Goal: Task Accomplishment & Management: Use online tool/utility

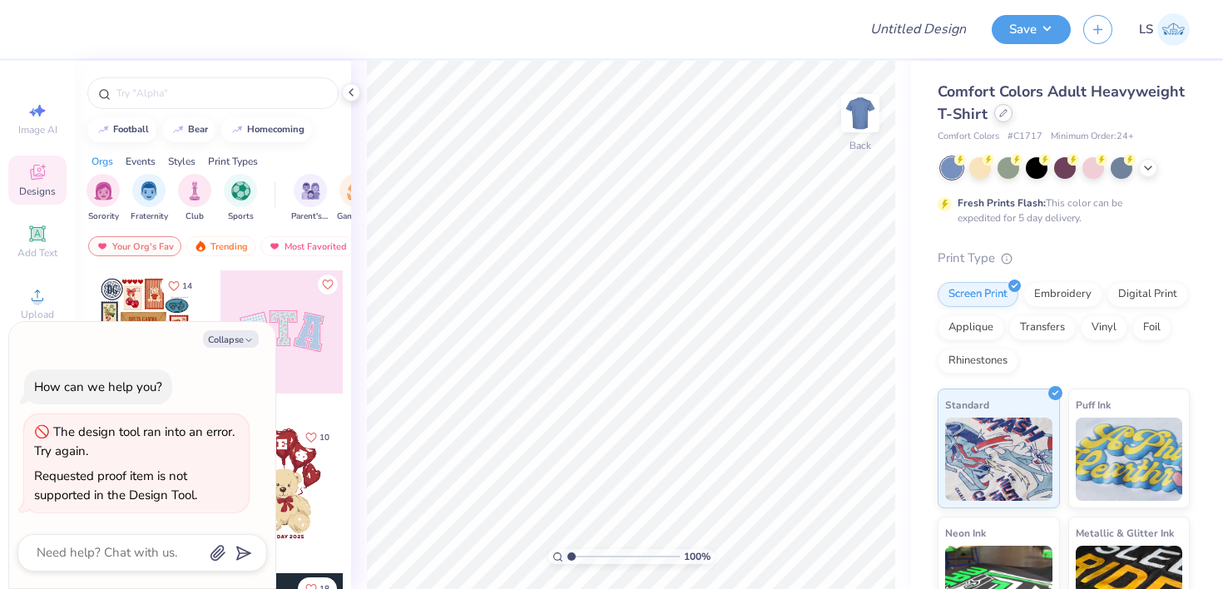
click at [1006, 120] on div at bounding box center [1003, 113] width 18 height 18
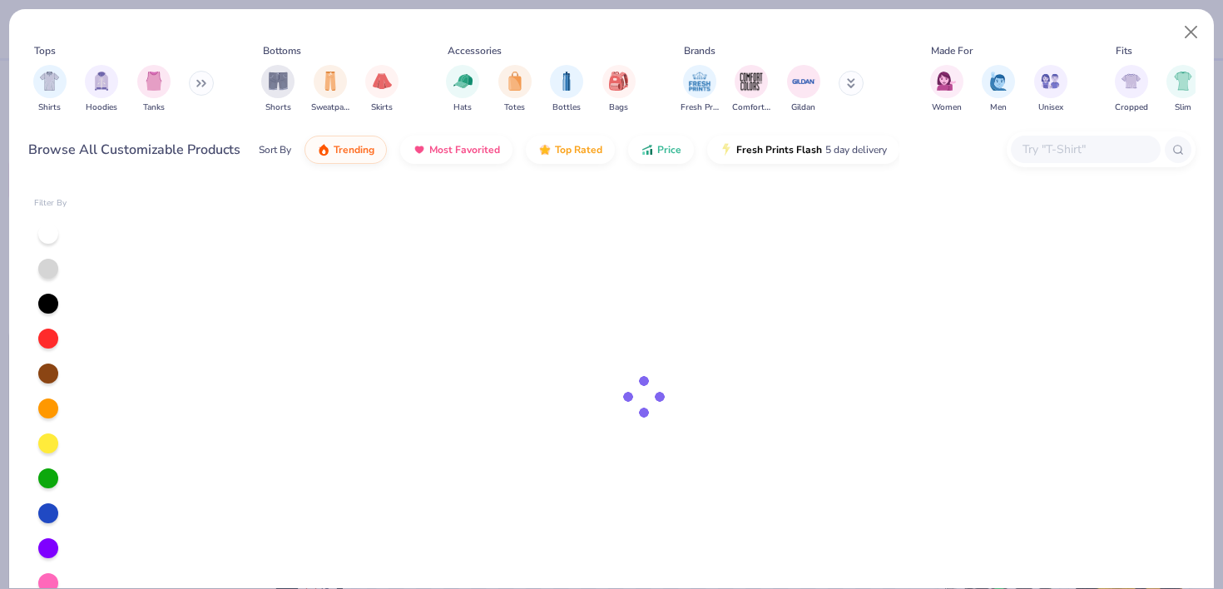
type textarea "x"
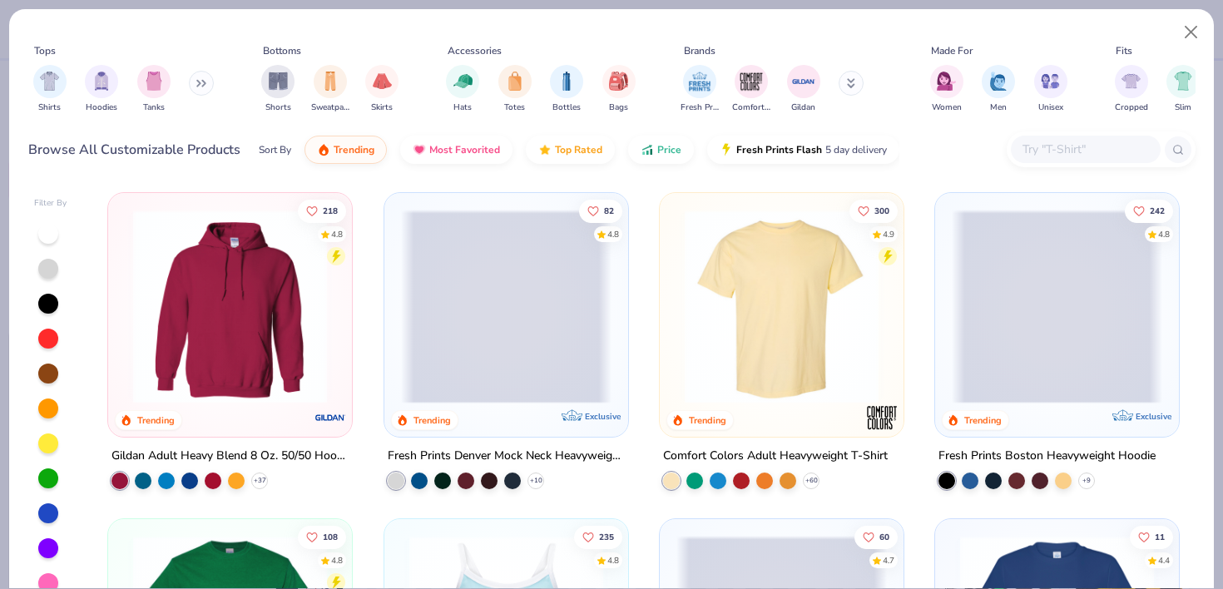
click at [1058, 156] on input "text" at bounding box center [1085, 149] width 128 height 19
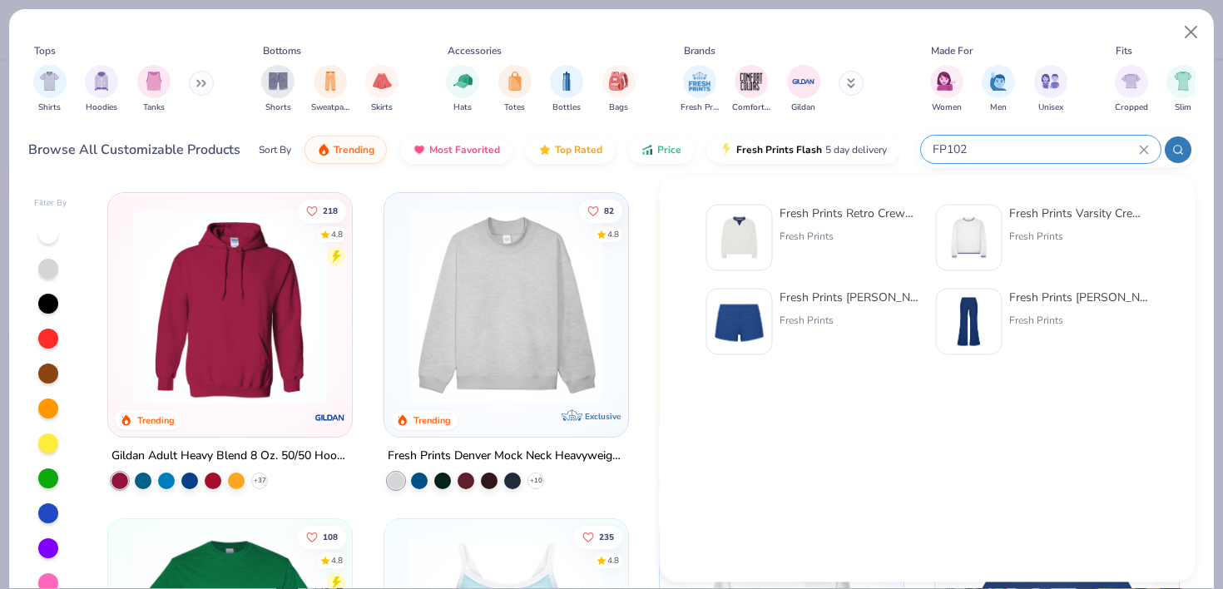
type input "FP102"
click at [819, 213] on div "Fresh Prints Retro Crewneck" at bounding box center [850, 213] width 140 height 17
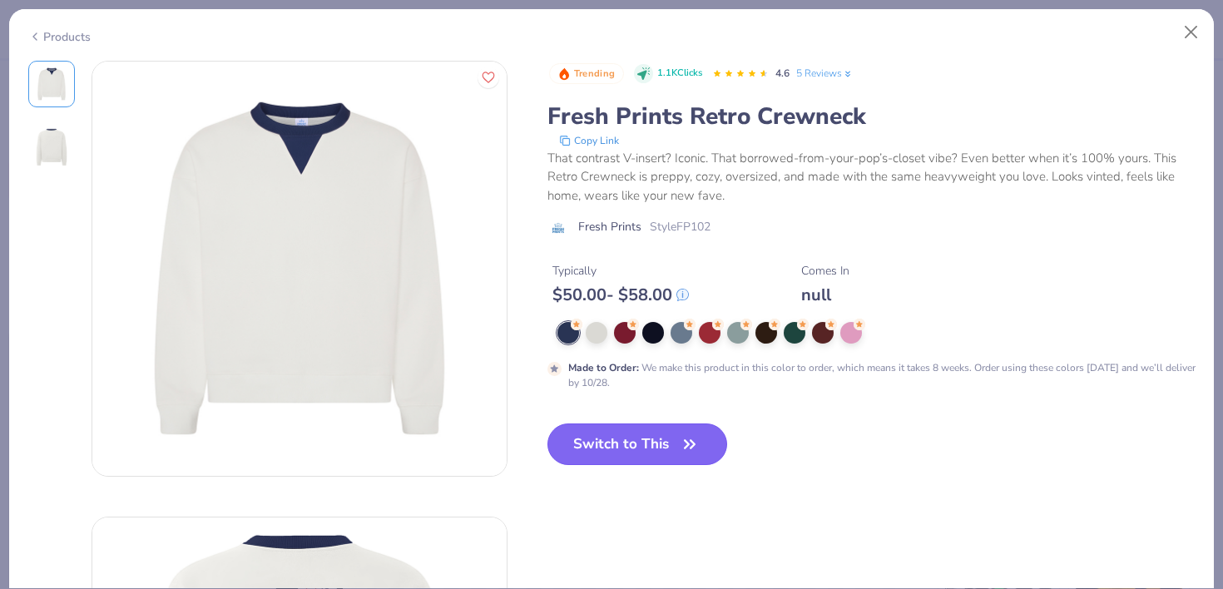
click at [634, 441] on button "Switch to This" at bounding box center [638, 445] width 181 height 42
type textarea "x"
